Goal: Use online tool/utility: Use online tool/utility

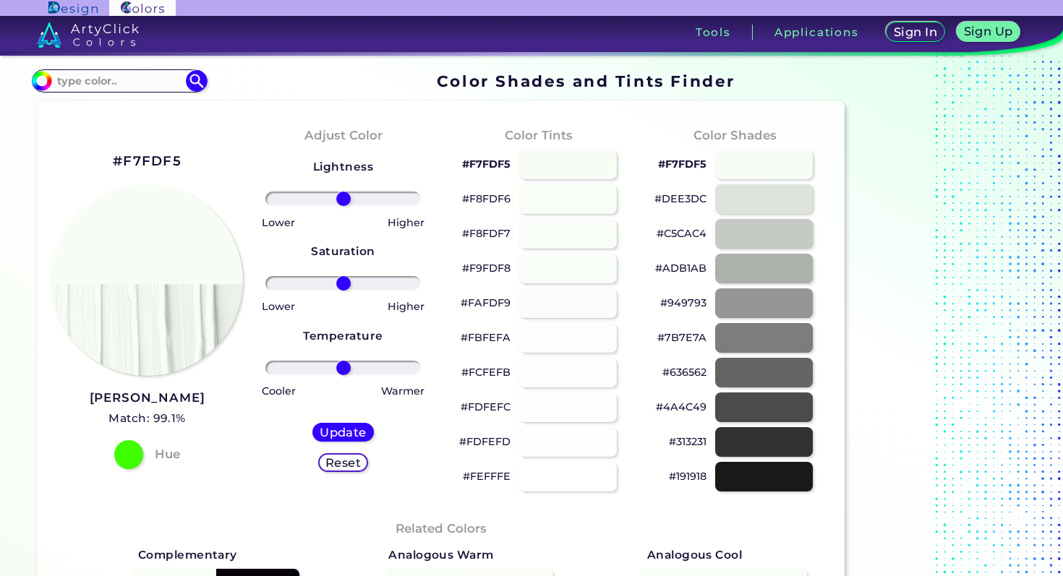
click at [169, 151] on div "#F7FDF5" at bounding box center [147, 161] width 69 height 24
copy div "#F7FDF5"
click at [775, 192] on div at bounding box center [764, 199] width 98 height 30
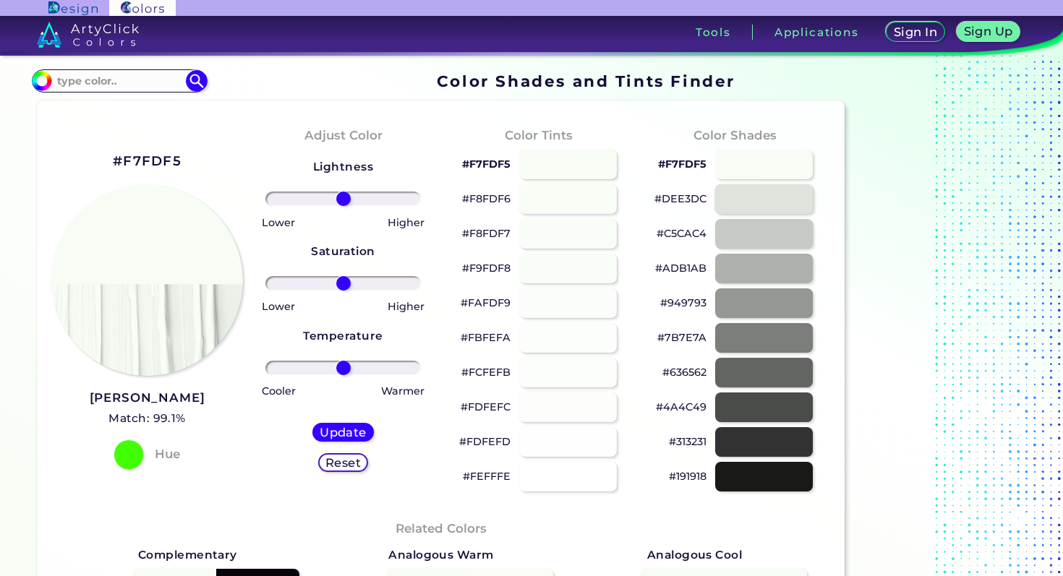
type input "#dee3dc"
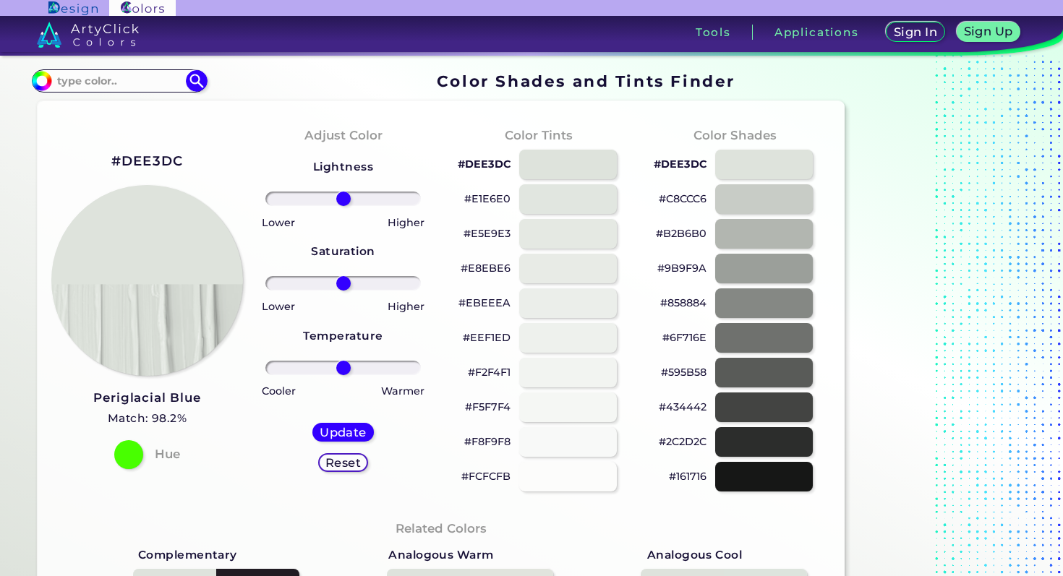
scroll to position [43, 0]
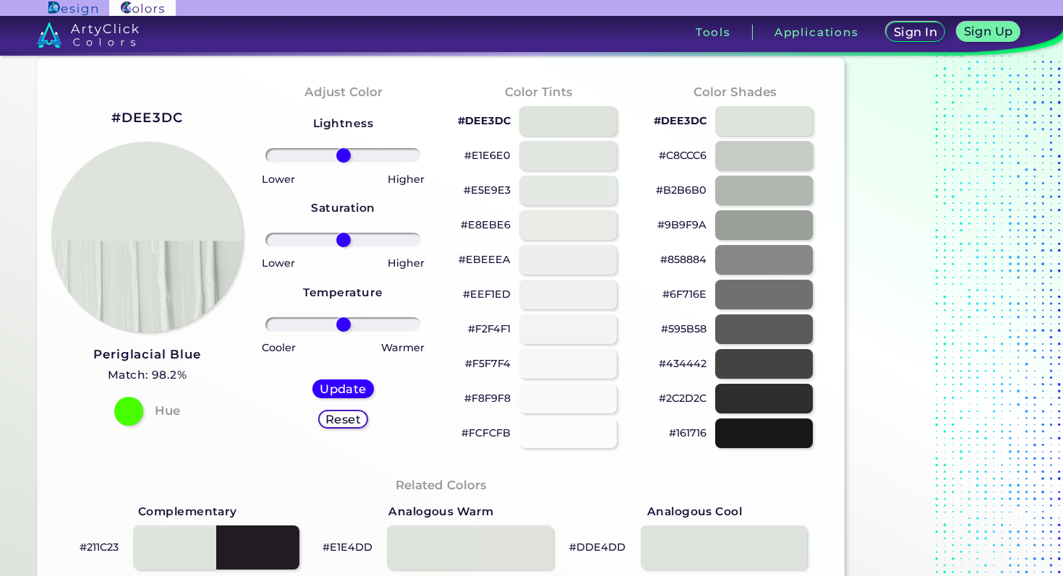
click at [126, 114] on h2 "#DEE3DC" at bounding box center [147, 117] width 72 height 19
copy h2 "#"
click at [152, 114] on h2 "#DEE3DC" at bounding box center [147, 117] width 72 height 19
drag, startPoint x: 185, startPoint y: 122, endPoint x: 112, endPoint y: 118, distance: 73.1
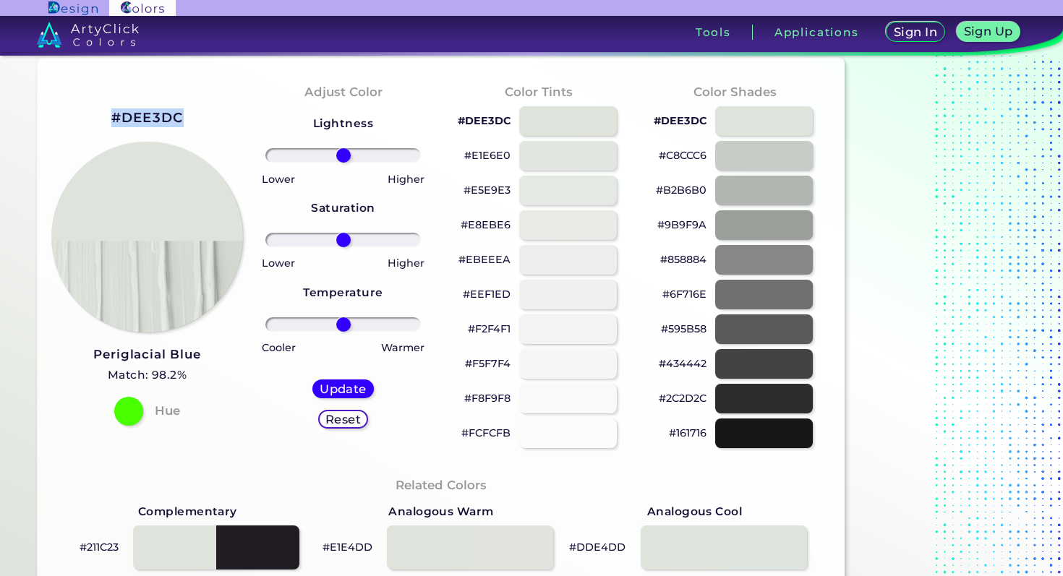
click at [112, 118] on div "#DEE3DC Periglacial Blue Match: 98.2% Hue" at bounding box center [147, 265] width 196 height 393
copy h2 "#DEE3DC"
